Goal: Transaction & Acquisition: Purchase product/service

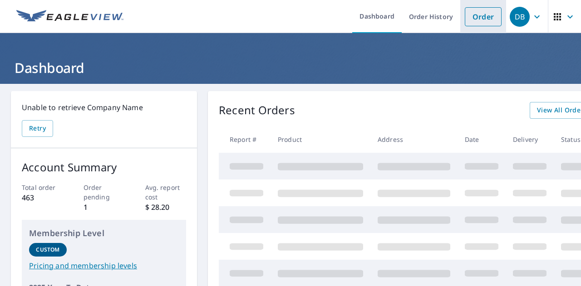
click at [485, 19] on link "Order" at bounding box center [483, 16] width 37 height 19
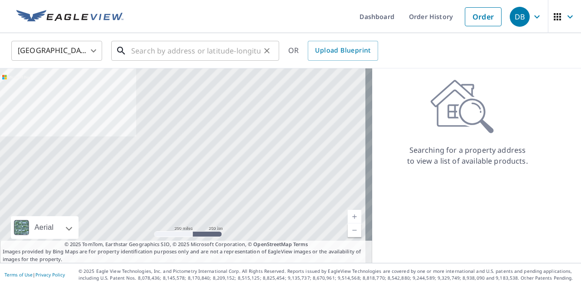
click at [236, 48] on input "text" at bounding box center [195, 50] width 129 height 25
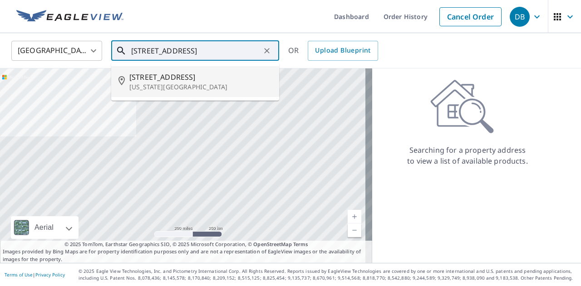
click at [162, 86] on p "[US_STATE][GEOGRAPHIC_DATA]" at bounding box center [200, 87] width 142 height 9
type input "[STREET_ADDRESS][US_STATE]"
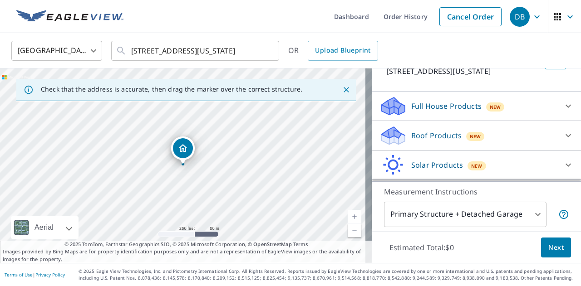
scroll to position [91, 0]
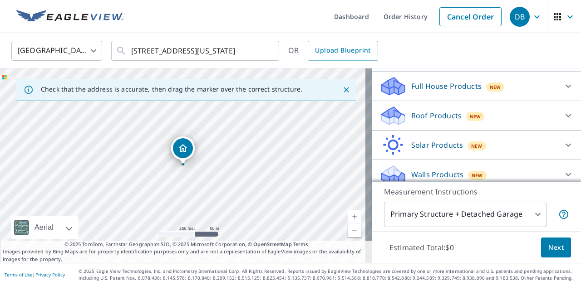
click at [524, 116] on div "Roof Products New" at bounding box center [468, 115] width 178 height 21
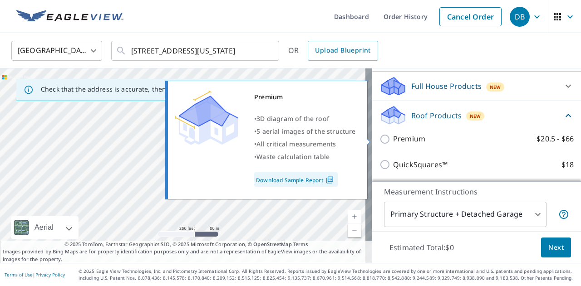
click at [393, 138] on p "Premium" at bounding box center [409, 138] width 32 height 11
click at [388, 138] on input "Premium $20.5 - $66" at bounding box center [386, 139] width 14 height 11
checkbox input "true"
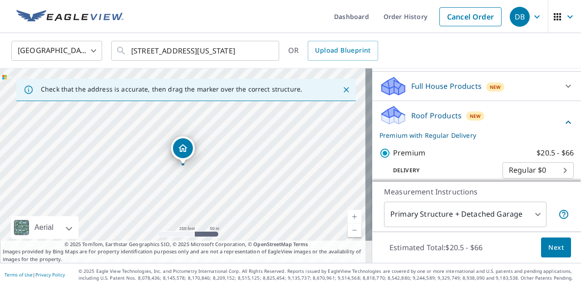
click at [548, 245] on span "Next" at bounding box center [555, 247] width 15 height 11
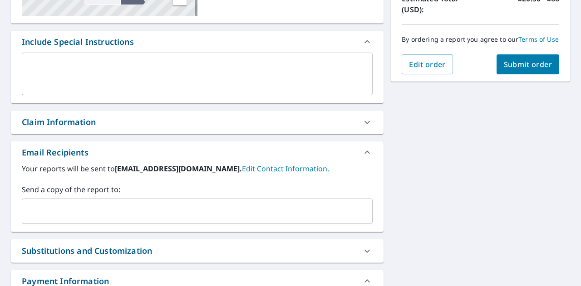
scroll to position [227, 0]
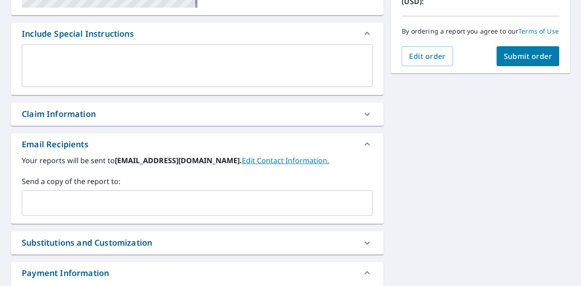
click at [93, 201] on input "text" at bounding box center [190, 203] width 329 height 17
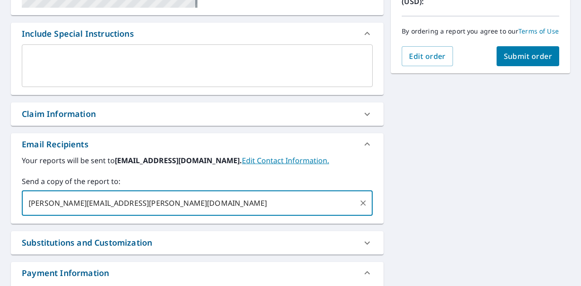
type input "[PERSON_NAME][EMAIL_ADDRESS][PERSON_NAME][DOMAIN_NAME]"
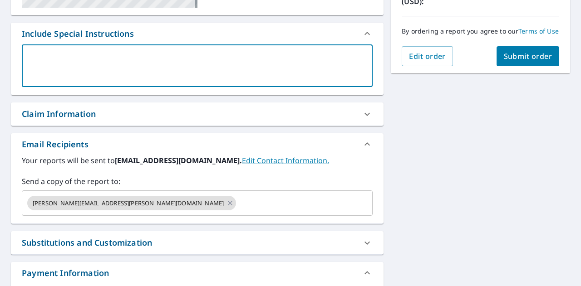
click at [268, 68] on textarea at bounding box center [197, 66] width 338 height 26
click at [527, 61] on span "Submit order" at bounding box center [528, 56] width 49 height 10
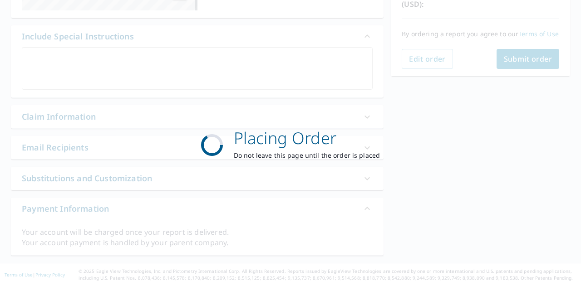
checkbox input "true"
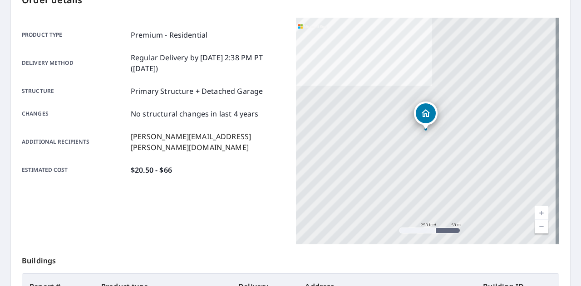
scroll to position [87, 0]
